Goal: Task Accomplishment & Management: Manage account settings

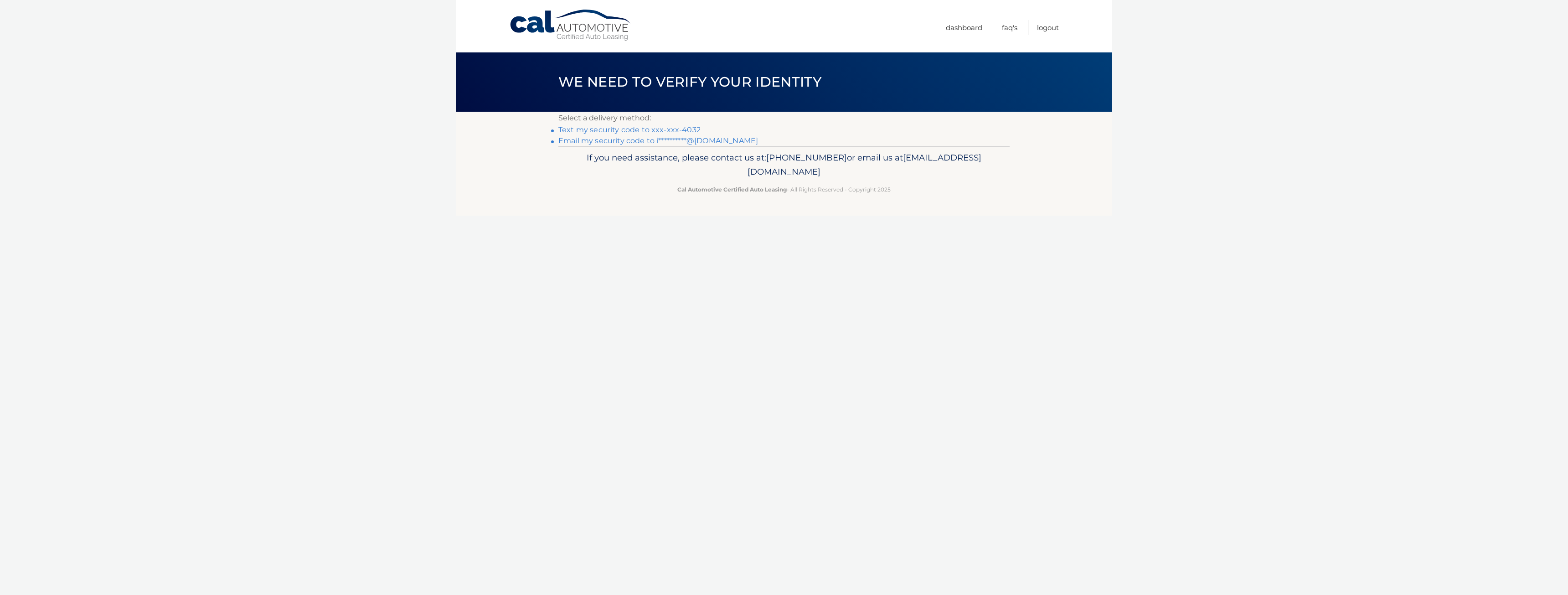
click at [651, 128] on link "Text my security code to xxx-xxx-4032" at bounding box center [629, 130] width 142 height 9
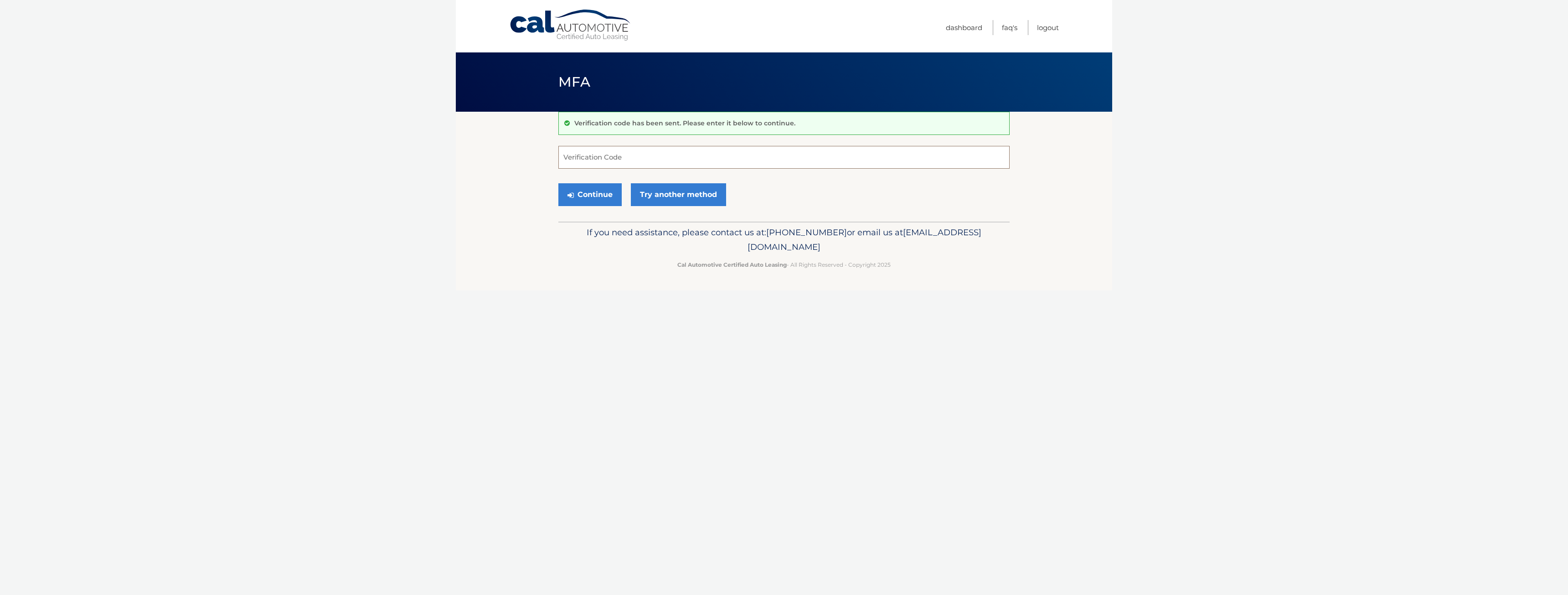
click at [649, 154] on input "Verification Code" at bounding box center [783, 157] width 451 height 23
click at [645, 154] on input "Verification Code" at bounding box center [783, 157] width 451 height 23
type input "039290"
click at [558, 183] on button "Continue" at bounding box center [590, 194] width 63 height 23
